Goal: Book appointment/travel/reservation

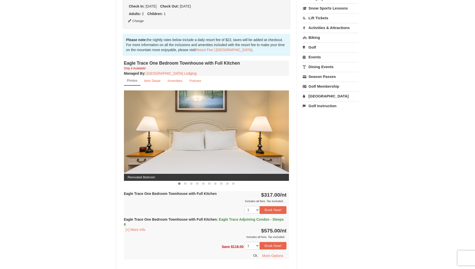
scroll to position [125, 0]
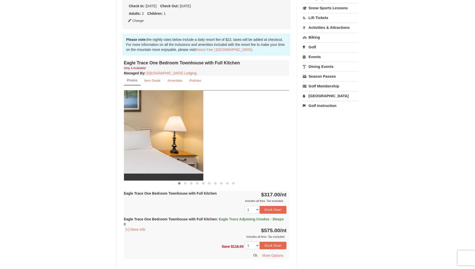
drag, startPoint x: 269, startPoint y: 132, endPoint x: 173, endPoint y: 132, distance: 95.9
click at [175, 132] on img at bounding box center [120, 135] width 165 height 90
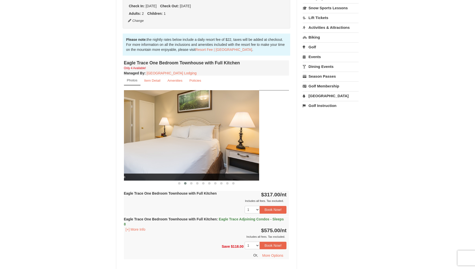
drag, startPoint x: 206, startPoint y: 135, endPoint x: 157, endPoint y: 131, distance: 49.0
click at [157, 131] on img at bounding box center [176, 135] width 165 height 90
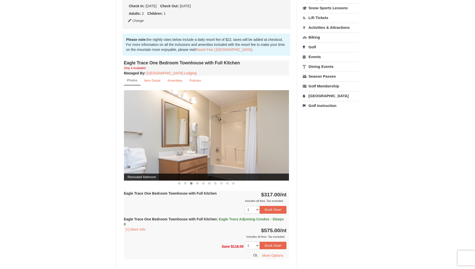
drag, startPoint x: 248, startPoint y: 140, endPoint x: 145, endPoint y: 131, distance: 103.3
click at [145, 131] on img at bounding box center [206, 135] width 165 height 90
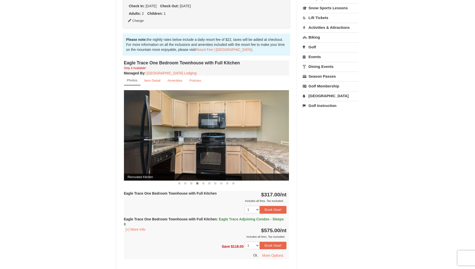
drag, startPoint x: 257, startPoint y: 134, endPoint x: 194, endPoint y: 138, distance: 63.5
click at [194, 138] on img at bounding box center [206, 135] width 165 height 90
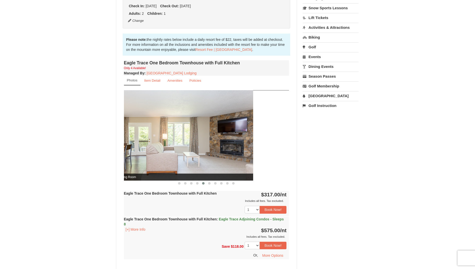
drag, startPoint x: 250, startPoint y: 130, endPoint x: 209, endPoint y: 139, distance: 42.0
click at [210, 139] on img at bounding box center [170, 135] width 165 height 90
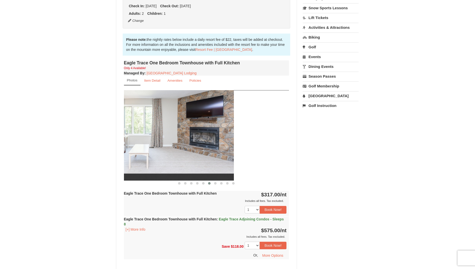
drag, startPoint x: 254, startPoint y: 131, endPoint x: 198, endPoint y: 140, distance: 56.5
click at [198, 140] on img at bounding box center [151, 135] width 165 height 90
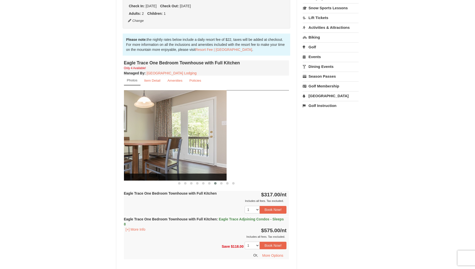
drag, startPoint x: 253, startPoint y: 133, endPoint x: 190, endPoint y: 140, distance: 62.9
click at [190, 140] on img at bounding box center [144, 135] width 165 height 90
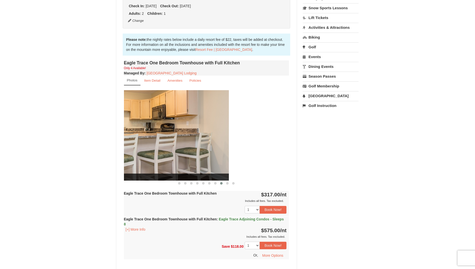
drag, startPoint x: 249, startPoint y: 127, endPoint x: 191, endPoint y: 143, distance: 60.3
click at [191, 143] on img at bounding box center [146, 135] width 165 height 90
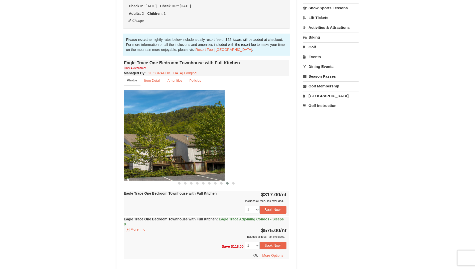
drag, startPoint x: 231, startPoint y: 128, endPoint x: 166, endPoint y: 132, distance: 64.7
click at [166, 132] on img at bounding box center [142, 135] width 165 height 90
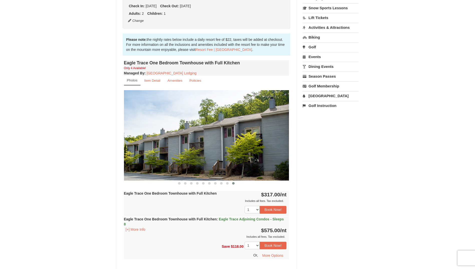
drag, startPoint x: 155, startPoint y: 143, endPoint x: 269, endPoint y: 136, distance: 113.6
click at [269, 136] on img at bounding box center [206, 135] width 165 height 90
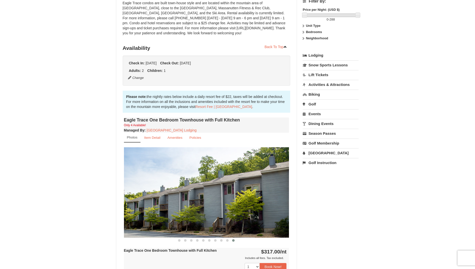
scroll to position [75, 0]
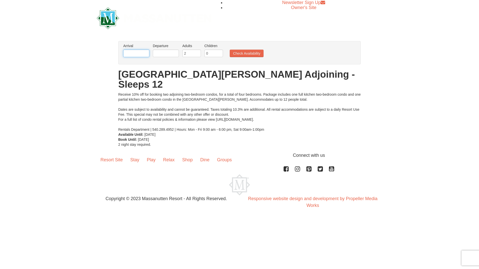
click at [143, 54] on input "text" at bounding box center [136, 54] width 26 height 8
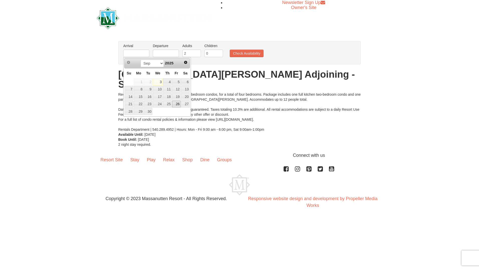
click at [175, 104] on link "26" at bounding box center [176, 104] width 9 height 7
type input "[DATE]"
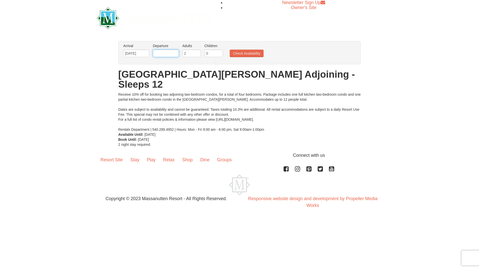
click at [176, 54] on input "text" at bounding box center [166, 54] width 26 height 8
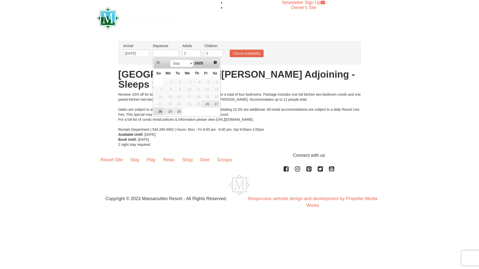
click at [158, 111] on link "28" at bounding box center [158, 111] width 9 height 7
type input "[DATE]"
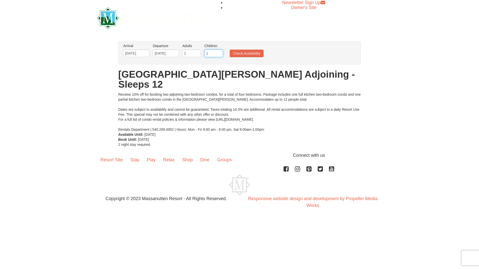
type input "1"
click at [219, 52] on input "1" at bounding box center [213, 54] width 19 height 8
click at [234, 53] on button "Check Availability" at bounding box center [247, 54] width 34 height 8
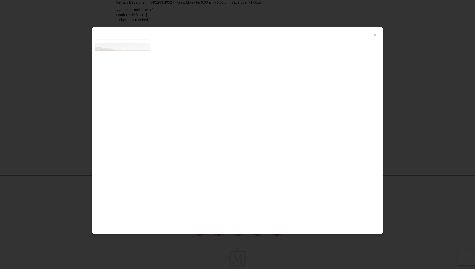
scroll to position [131, 0]
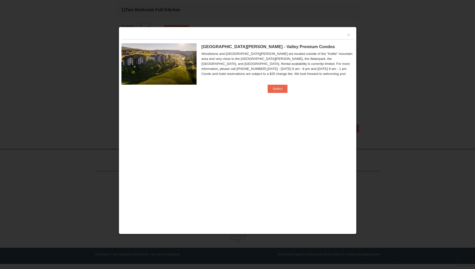
click at [350, 35] on div "×" at bounding box center [237, 35] width 232 height 10
click at [284, 88] on button "Select" at bounding box center [278, 89] width 20 height 8
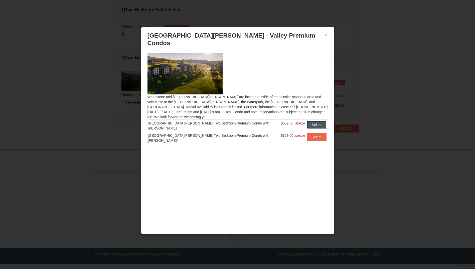
click at [317, 121] on button "Select" at bounding box center [317, 125] width 20 height 8
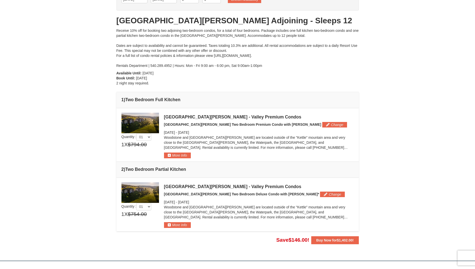
scroll to position [0, 0]
